Goal: Information Seeking & Learning: Learn about a topic

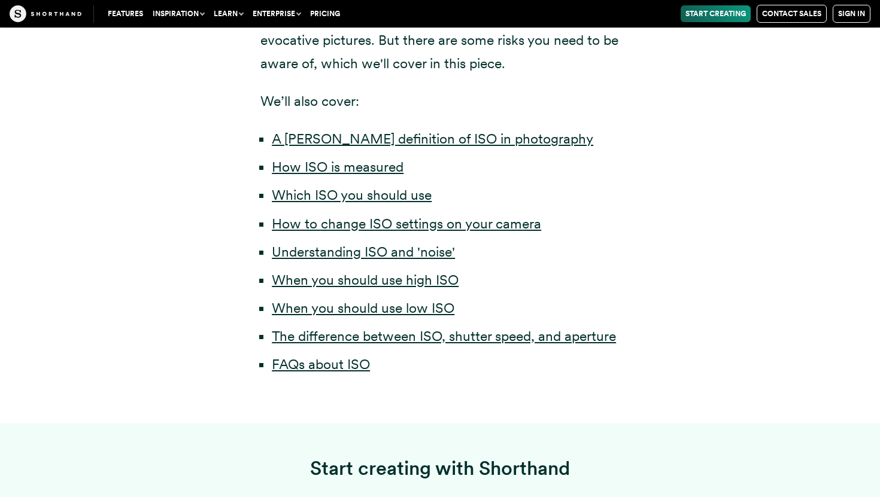
scroll to position [595, 0]
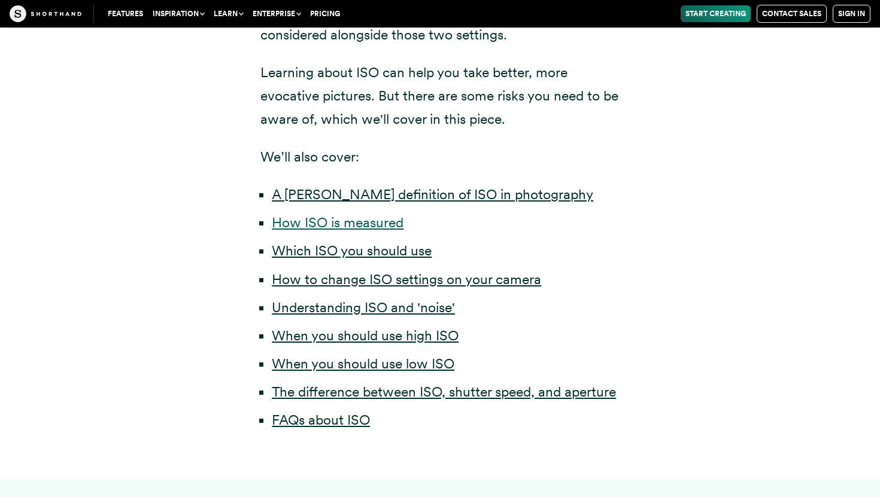
click at [364, 221] on link "How ISO is measured" at bounding box center [338, 222] width 132 height 17
click at [336, 198] on link "A [PERSON_NAME] definition of ISO in photography" at bounding box center [432, 194] width 321 height 17
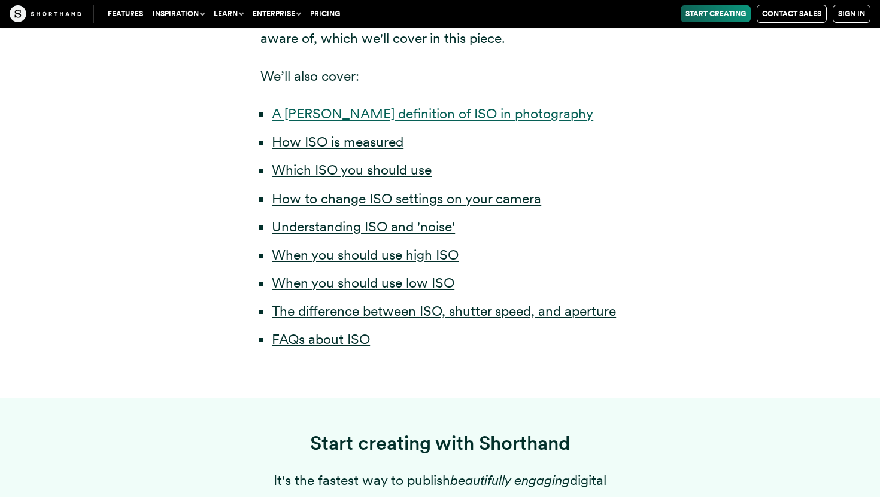
scroll to position [684, 0]
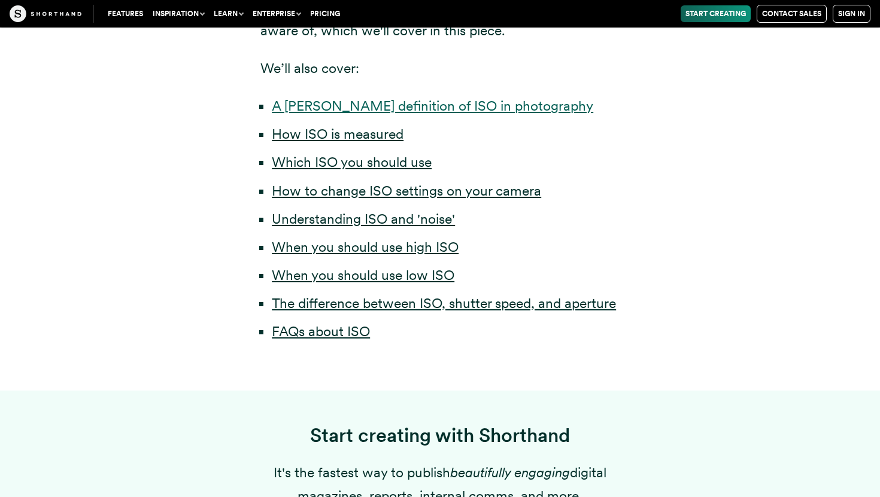
click at [406, 114] on link "A [PERSON_NAME] definition of ISO in photography" at bounding box center [432, 106] width 321 height 17
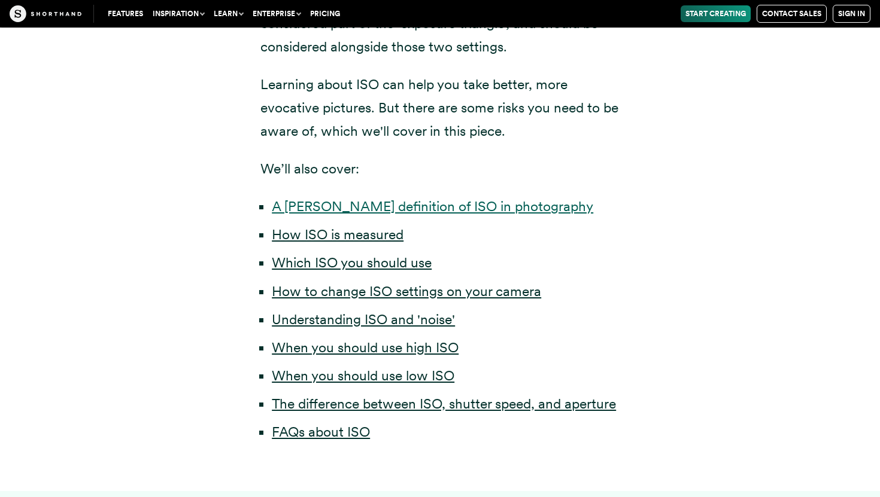
scroll to position [583, 0]
click at [394, 259] on link "Which ISO you should use" at bounding box center [352, 263] width 160 height 17
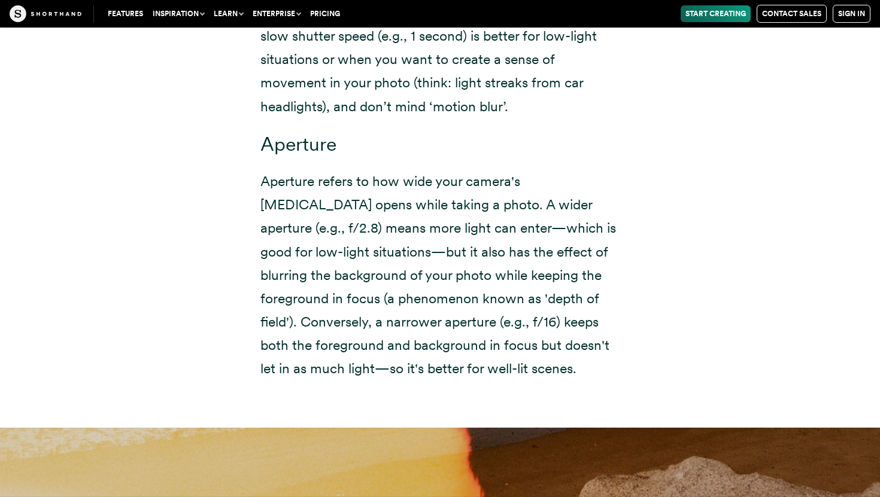
scroll to position [8087, 0]
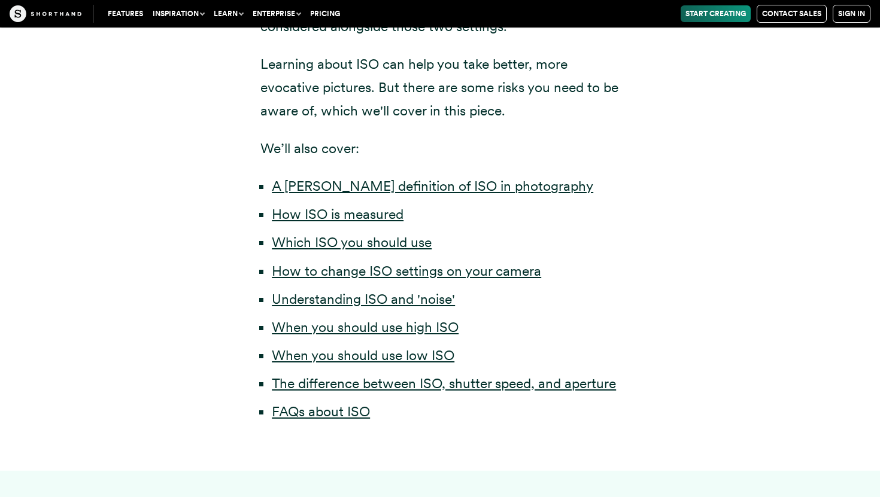
scroll to position [599, 0]
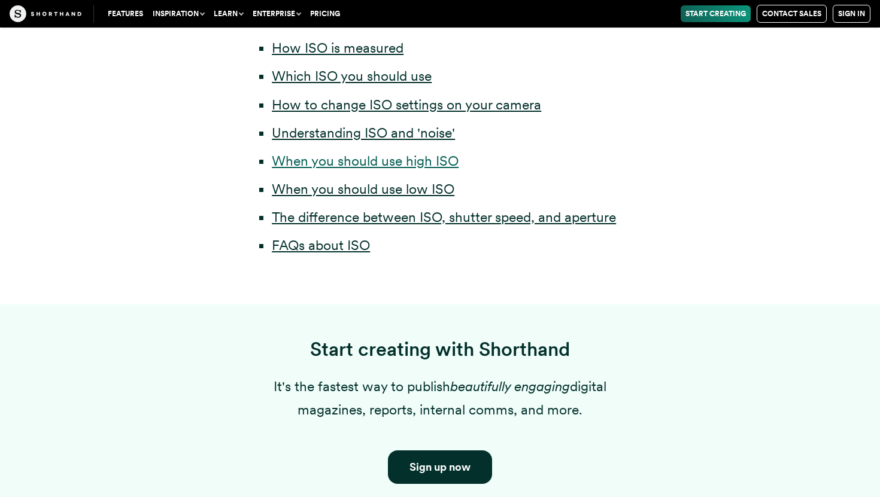
scroll to position [1355, 0]
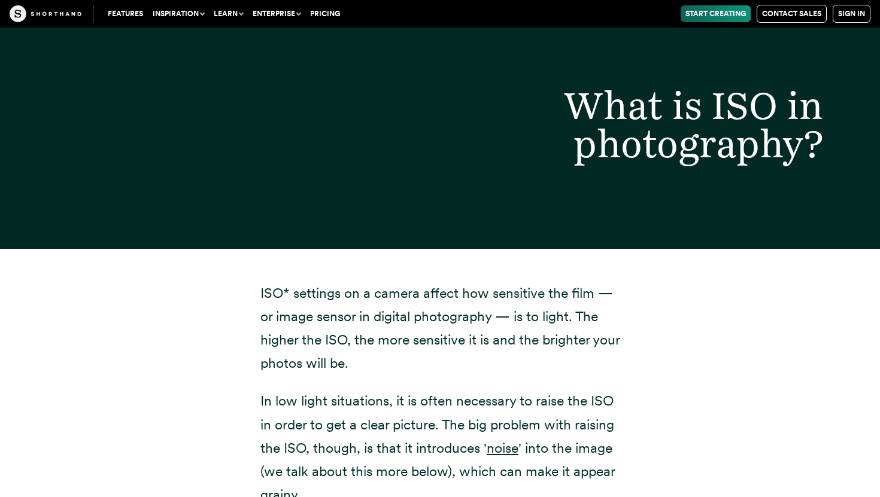
click at [402, 158] on h2 "What is ISO in photography?" at bounding box center [609, 124] width 475 height 77
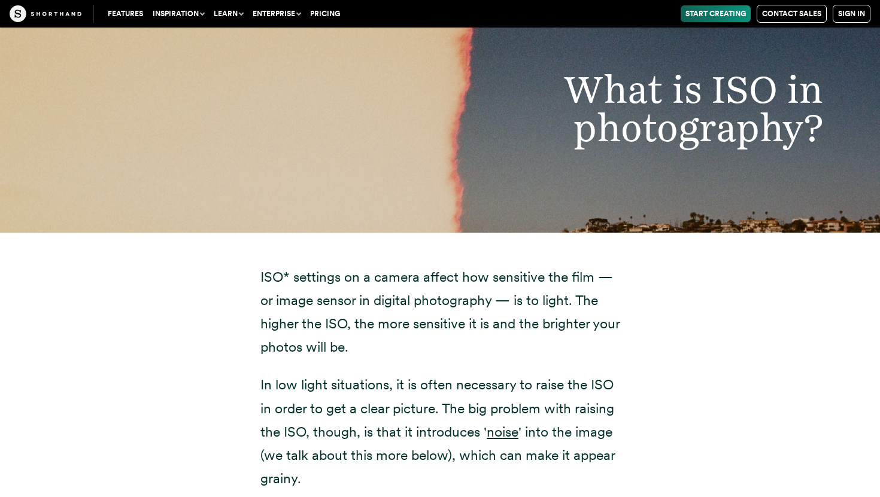
scroll to position [1376, 0]
